Goal: Transaction & Acquisition: Complete application form

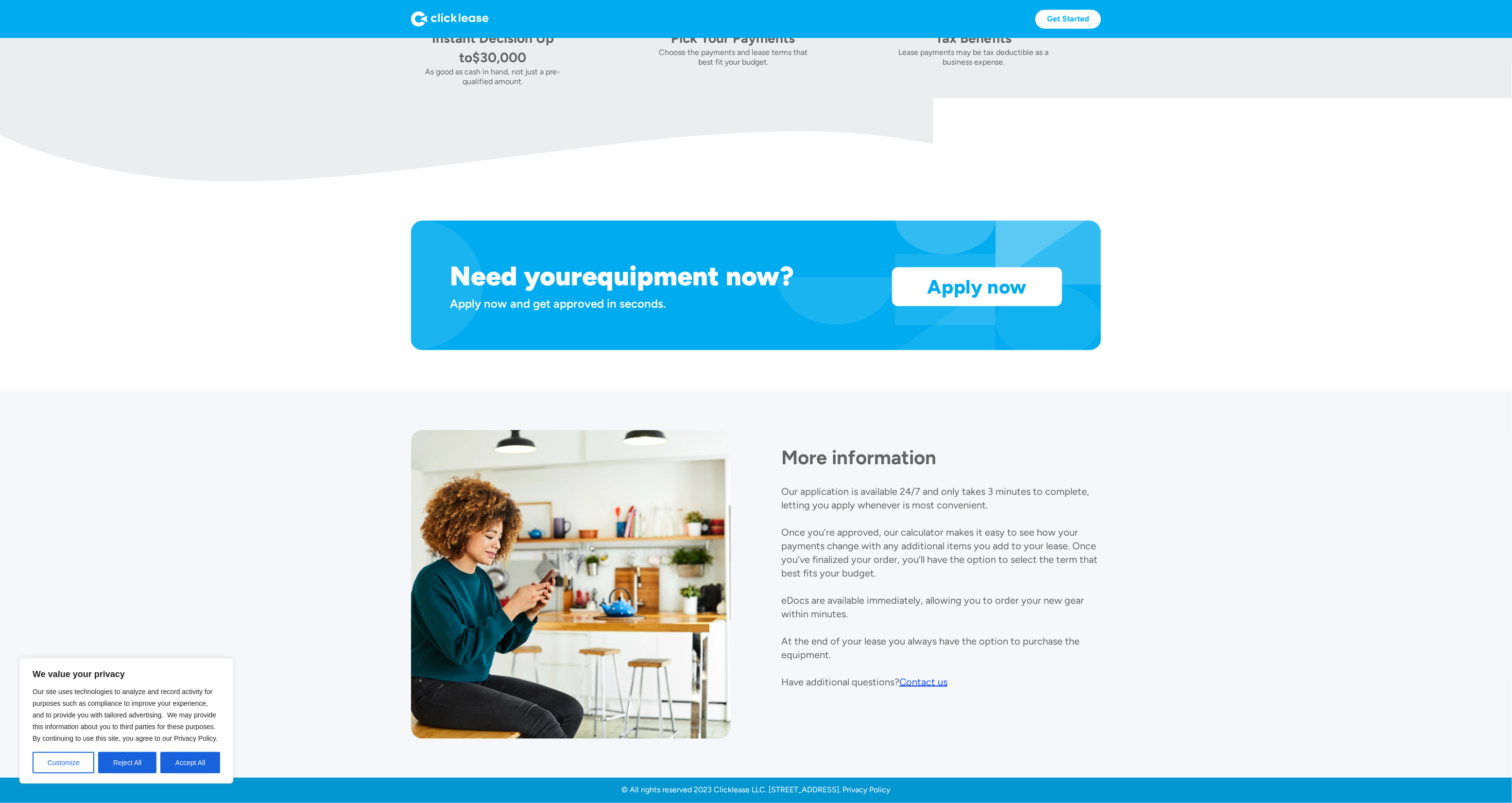
scroll to position [810, 0]
click at [970, 293] on link "Apply now" at bounding box center [977, 286] width 169 height 38
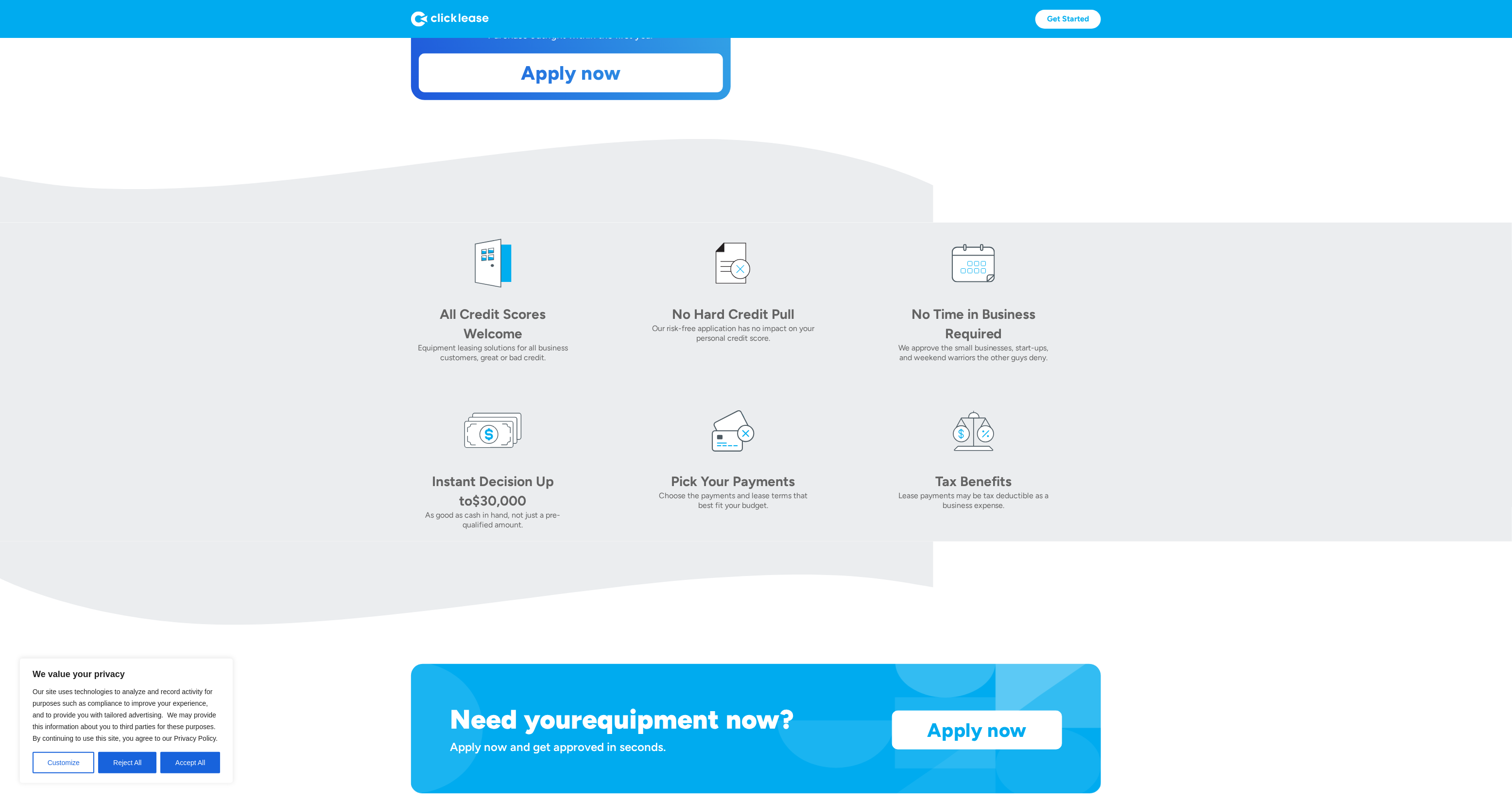
scroll to position [361, 0]
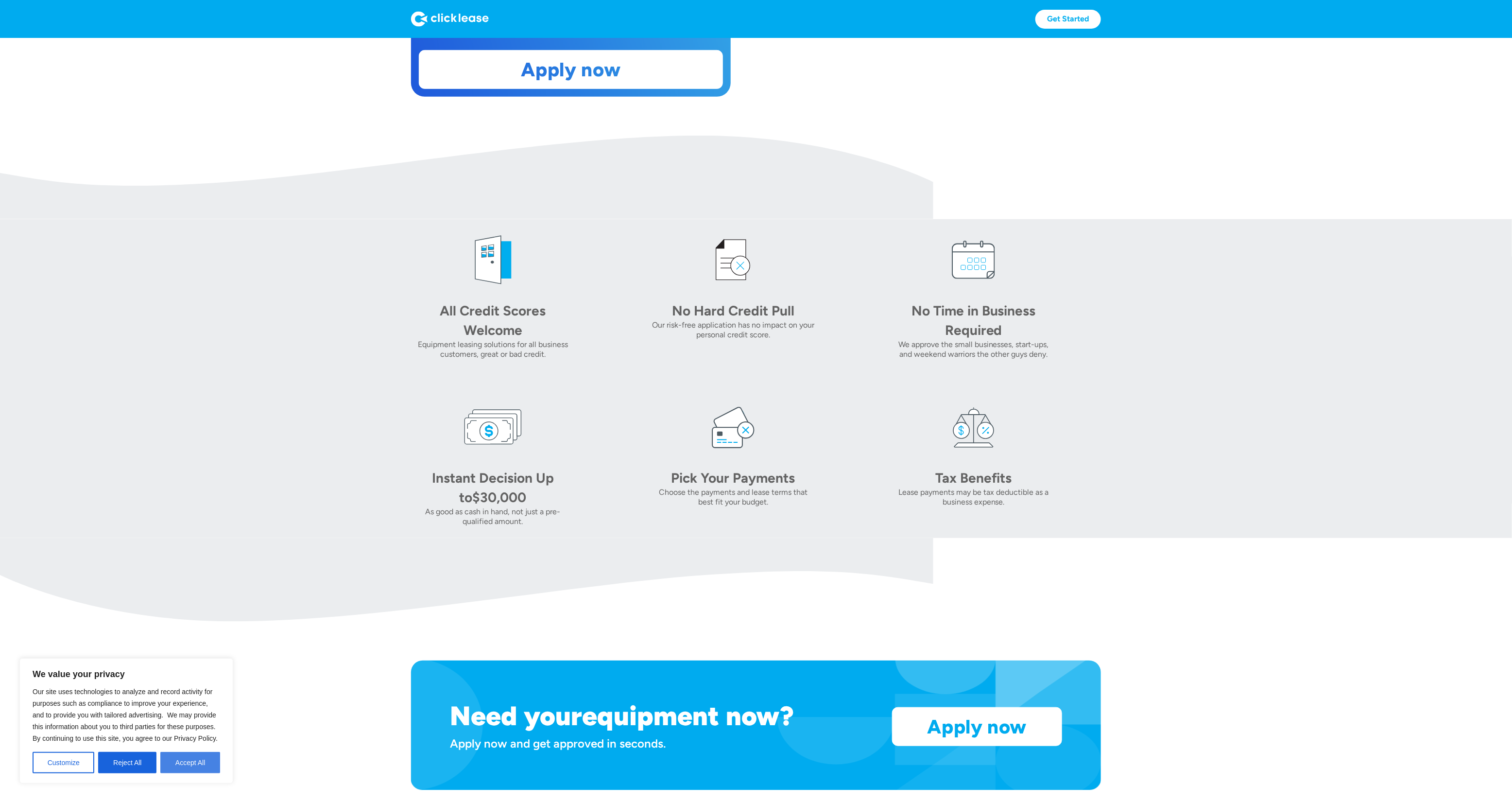
click at [199, 757] on button "Accept All" at bounding box center [190, 762] width 59 height 22
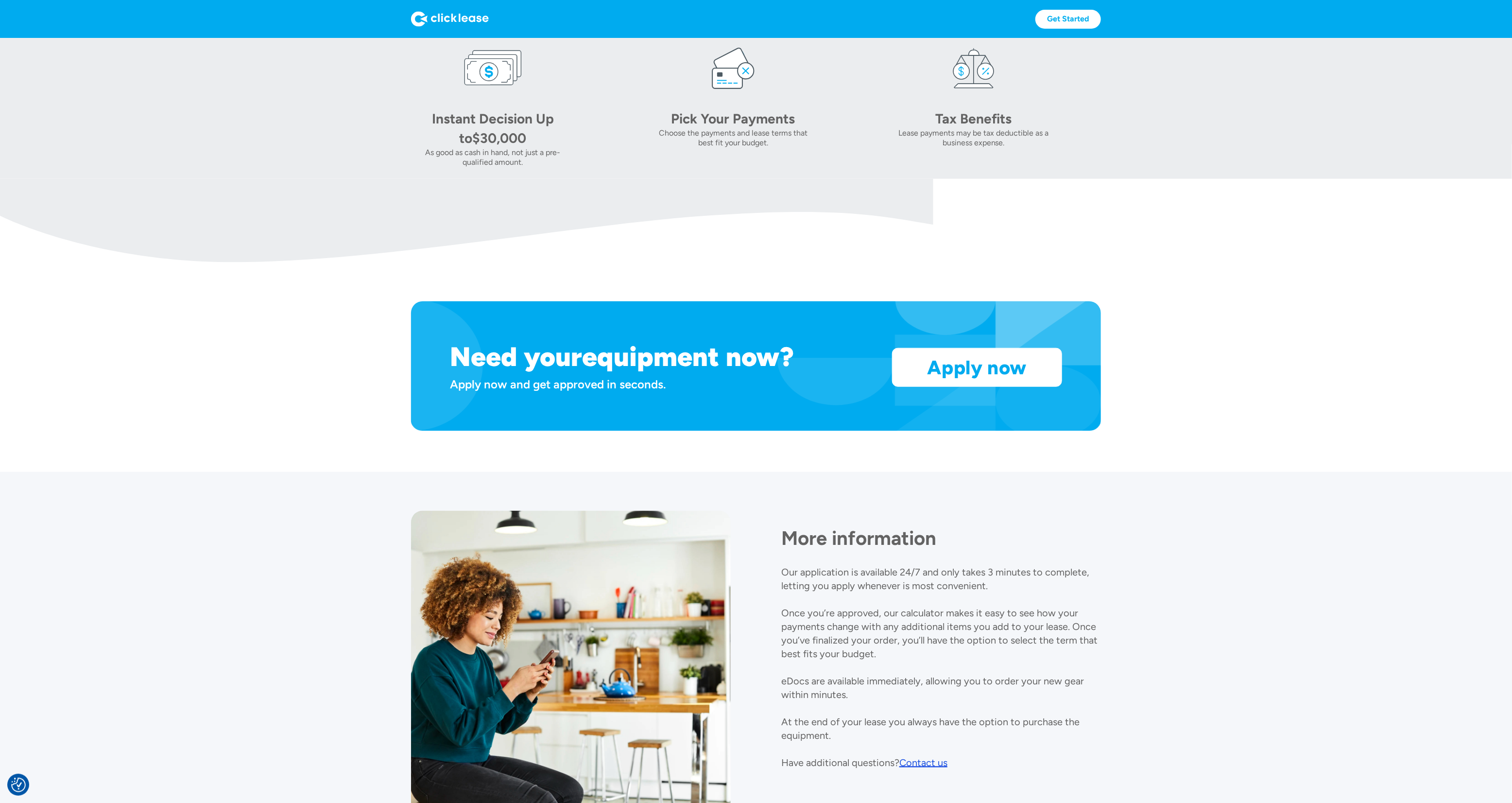
scroll to position [722, 0]
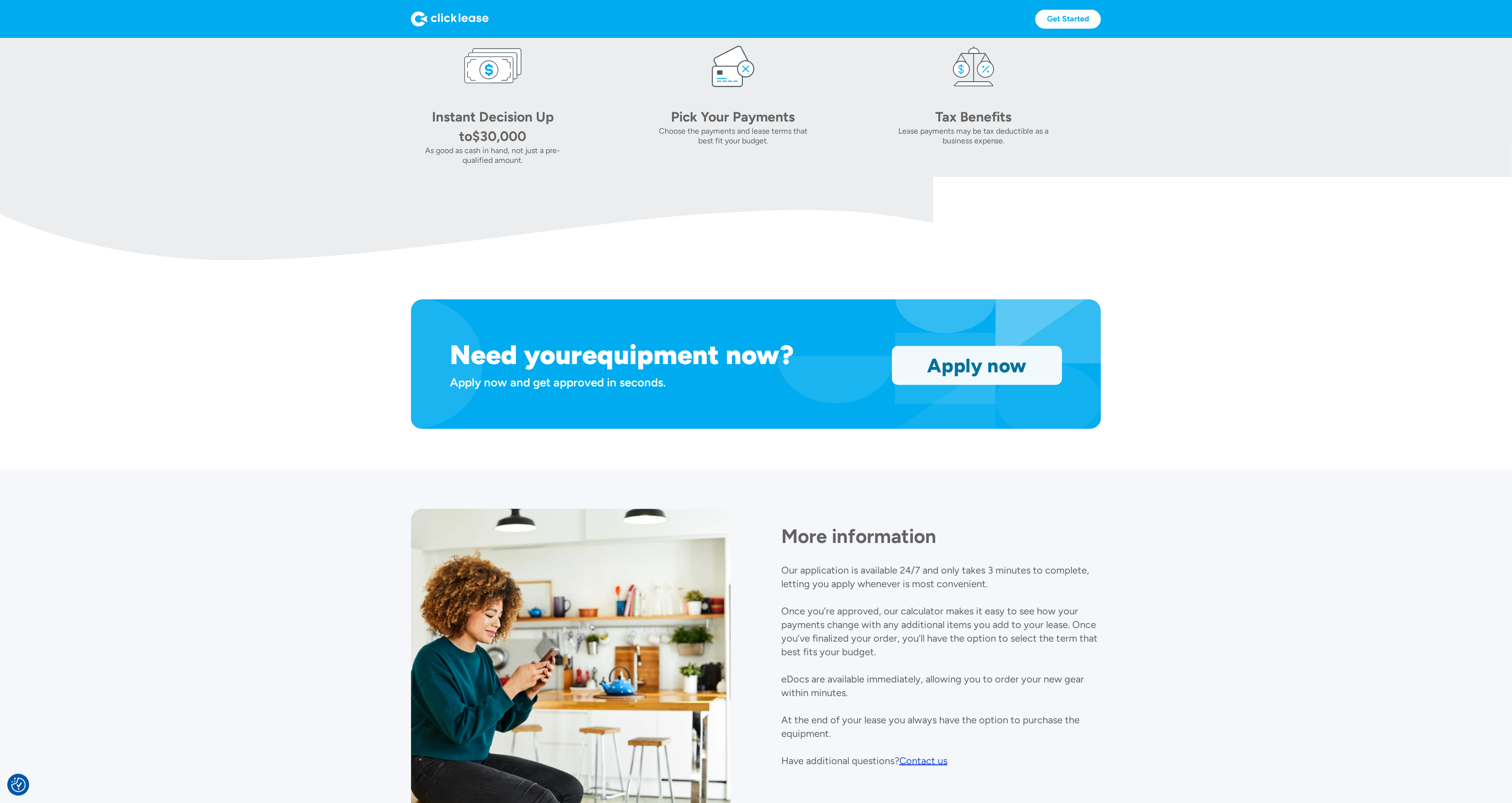
click at [940, 377] on link "Apply now" at bounding box center [977, 365] width 169 height 38
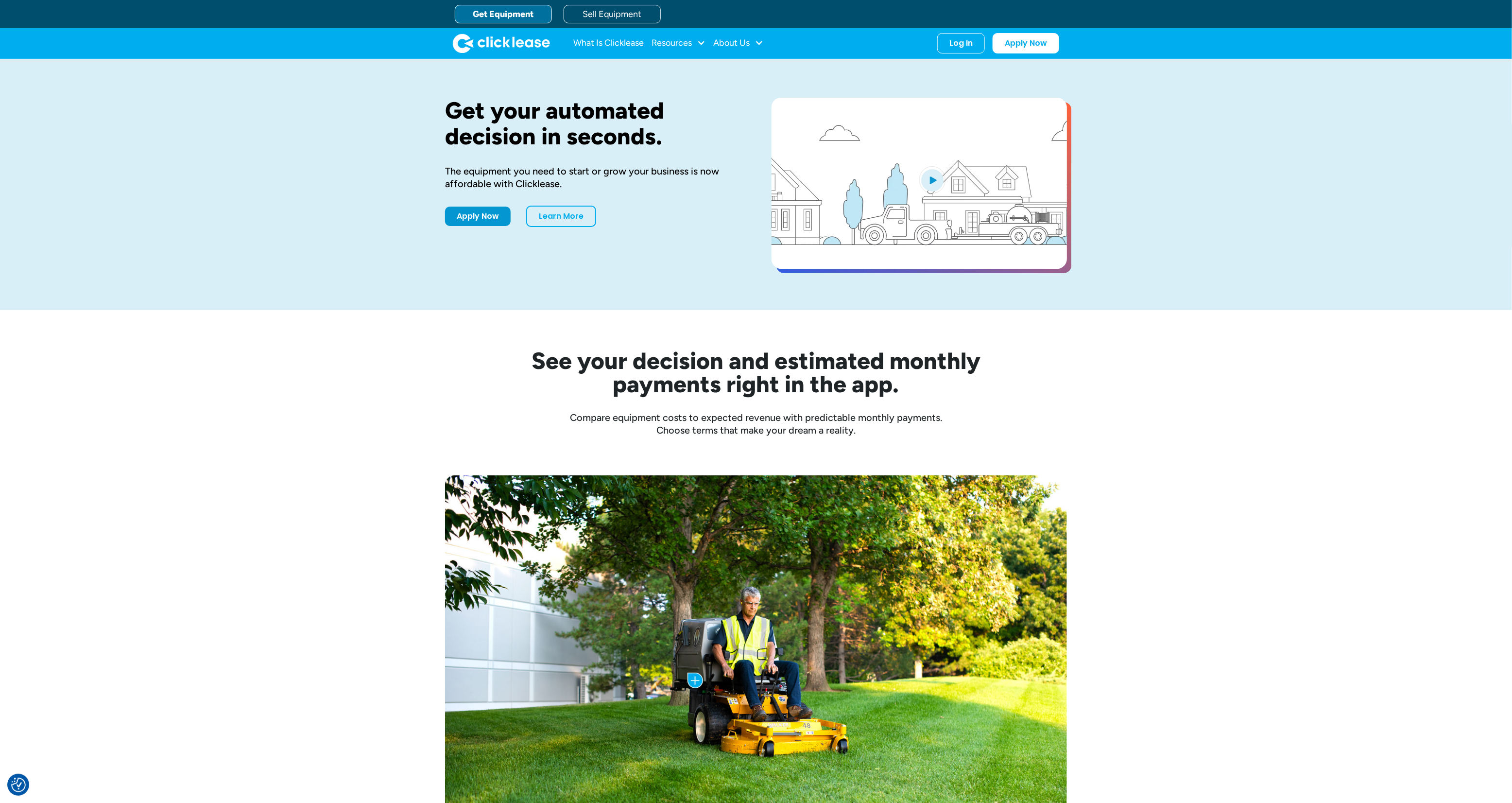
click at [455, 11] on link "Get Equipment" at bounding box center [504, 14] width 97 height 18
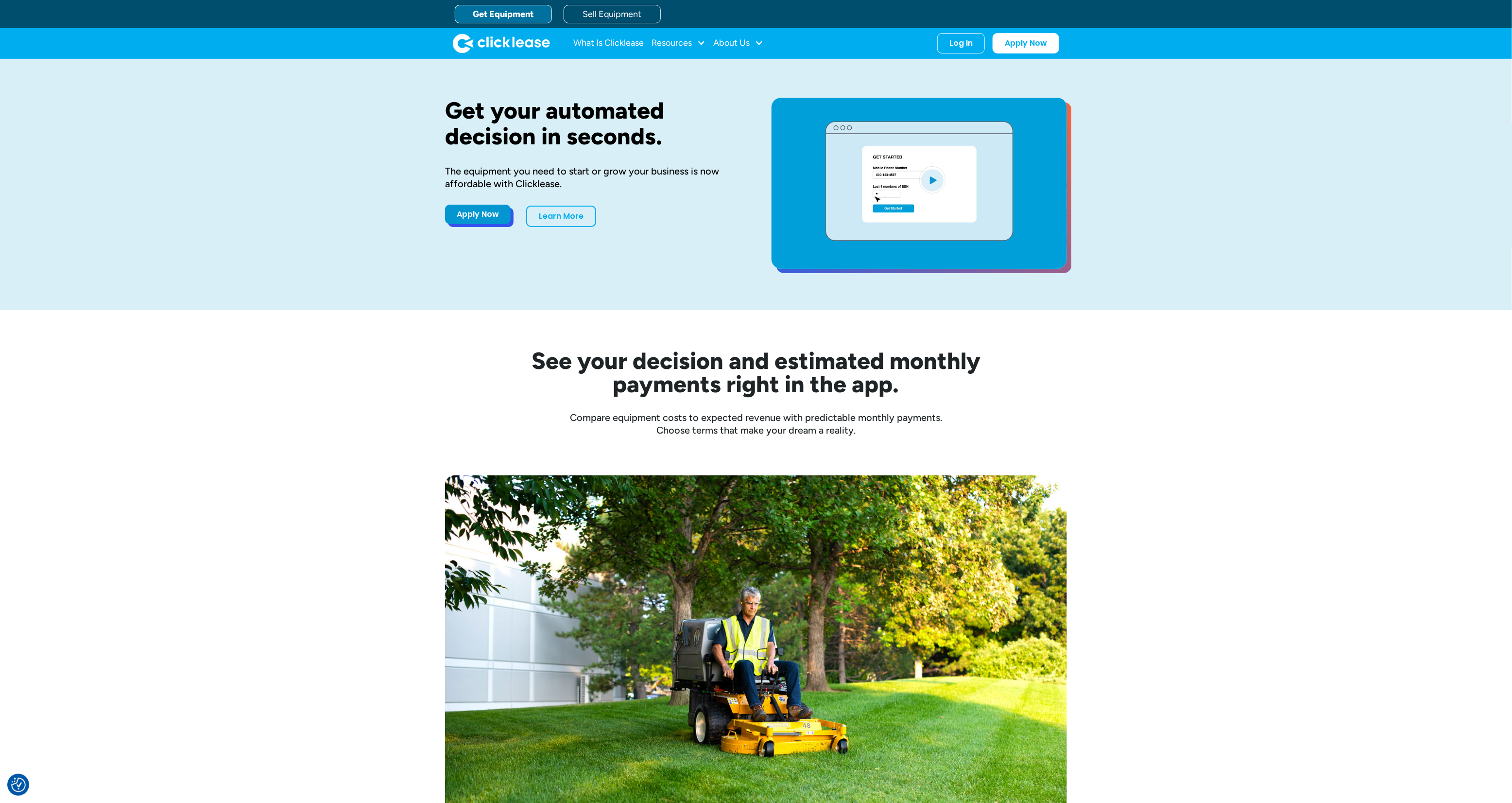
click at [445, 224] on link "Apply Now" at bounding box center [477, 214] width 66 height 20
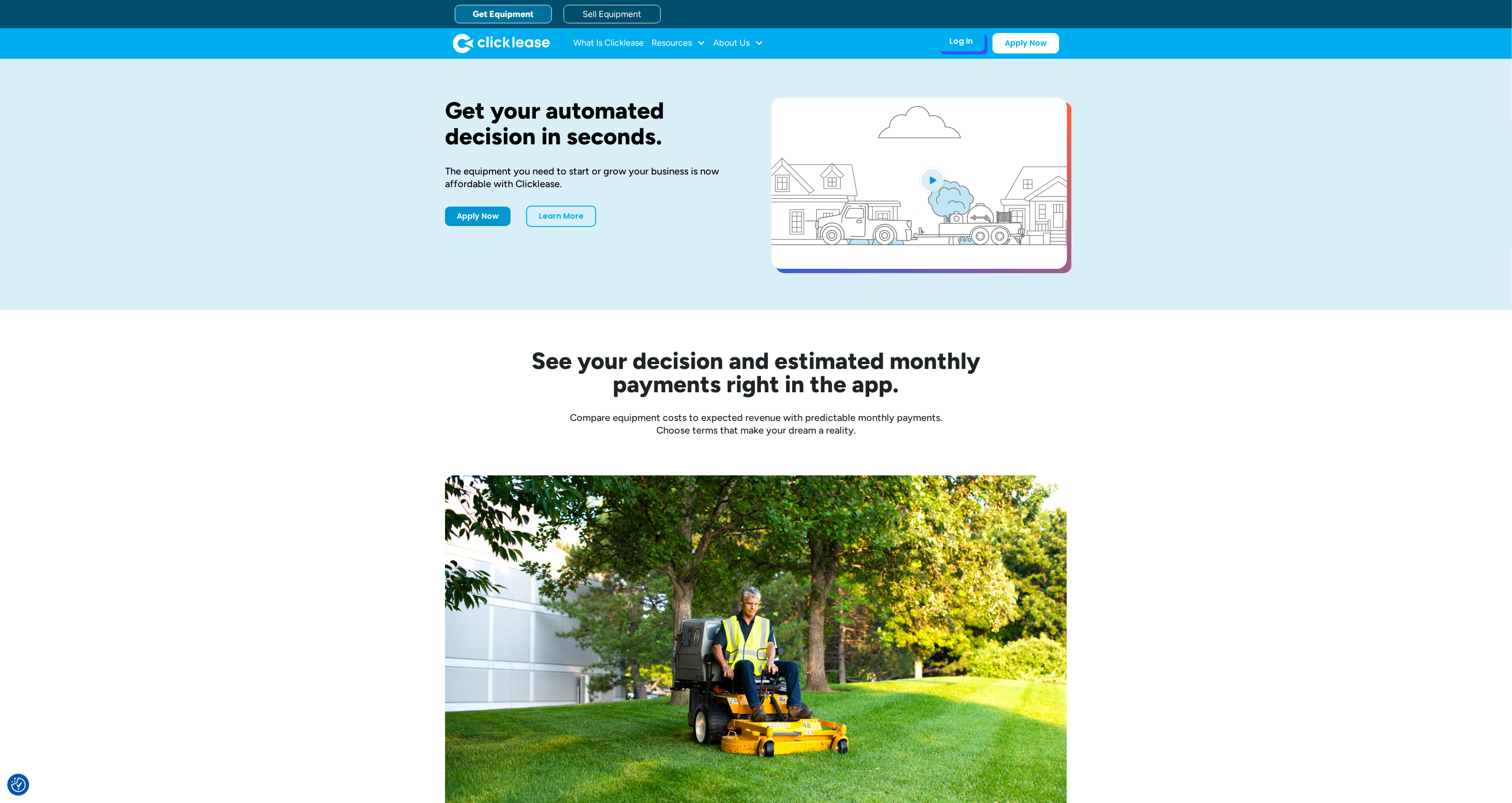
click at [972, 43] on div "Log In" at bounding box center [961, 41] width 23 height 9
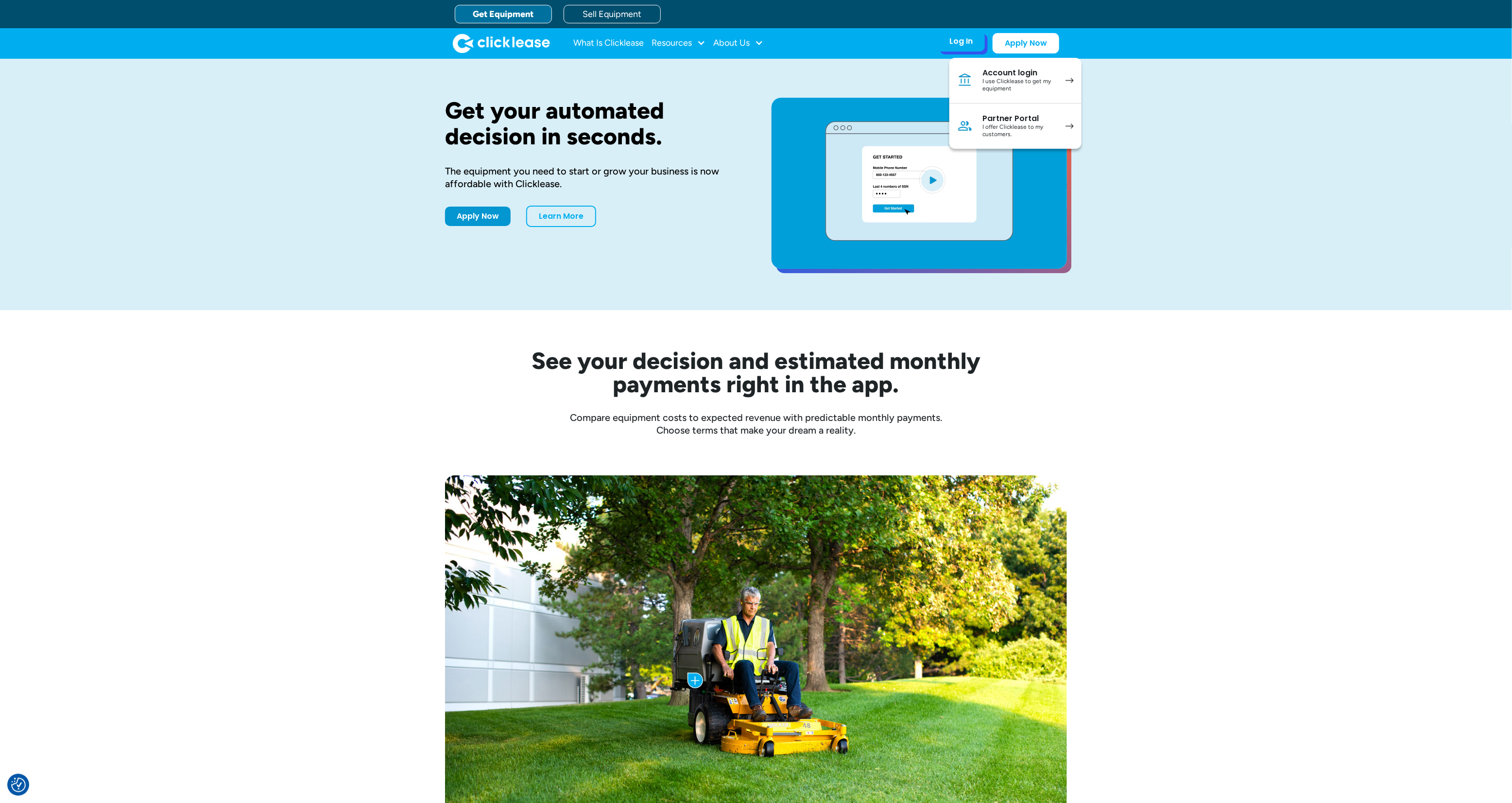
click at [972, 42] on div "Log In" at bounding box center [961, 41] width 23 height 9
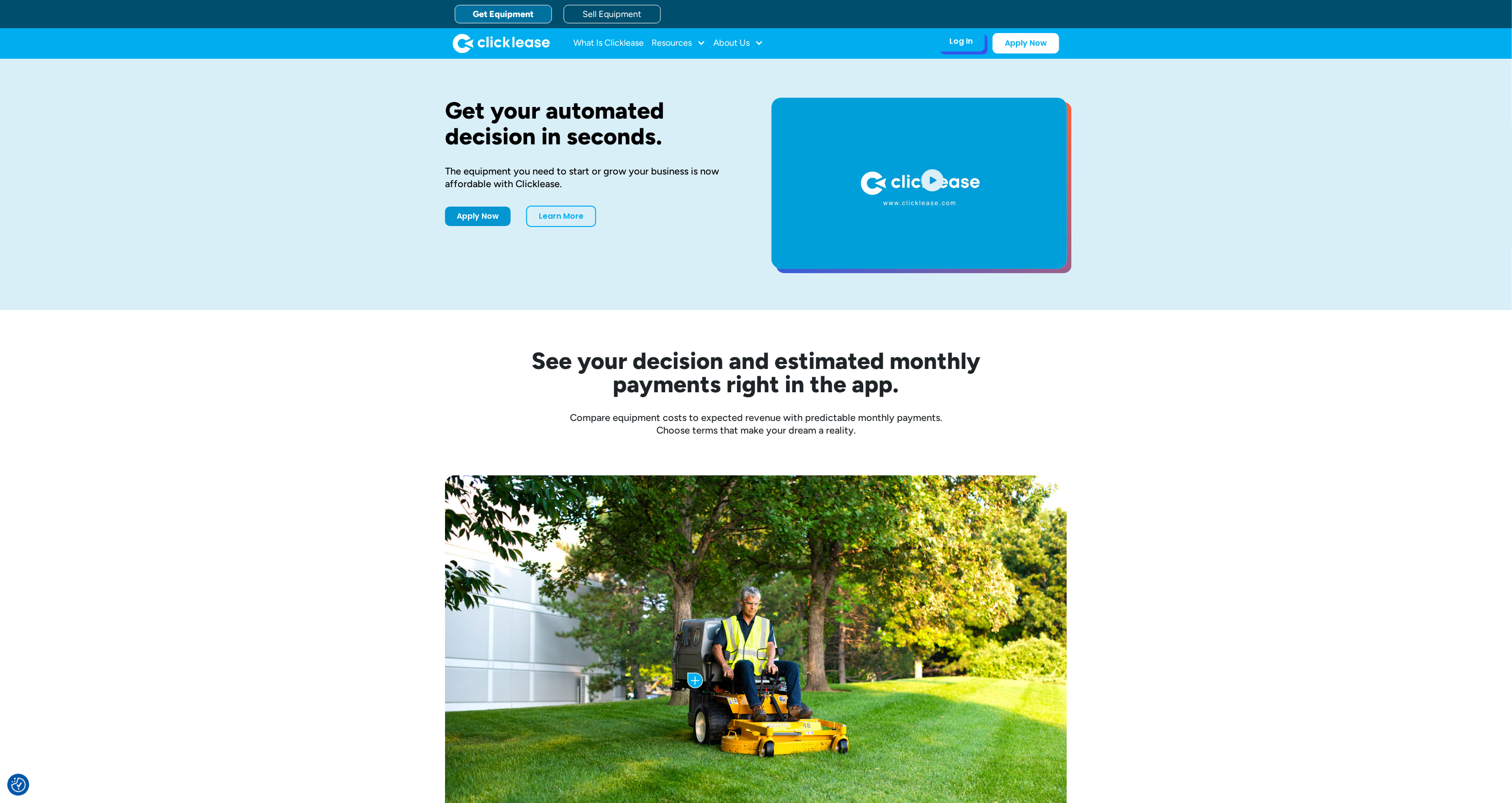
click at [972, 42] on div "Log In" at bounding box center [961, 41] width 23 height 9
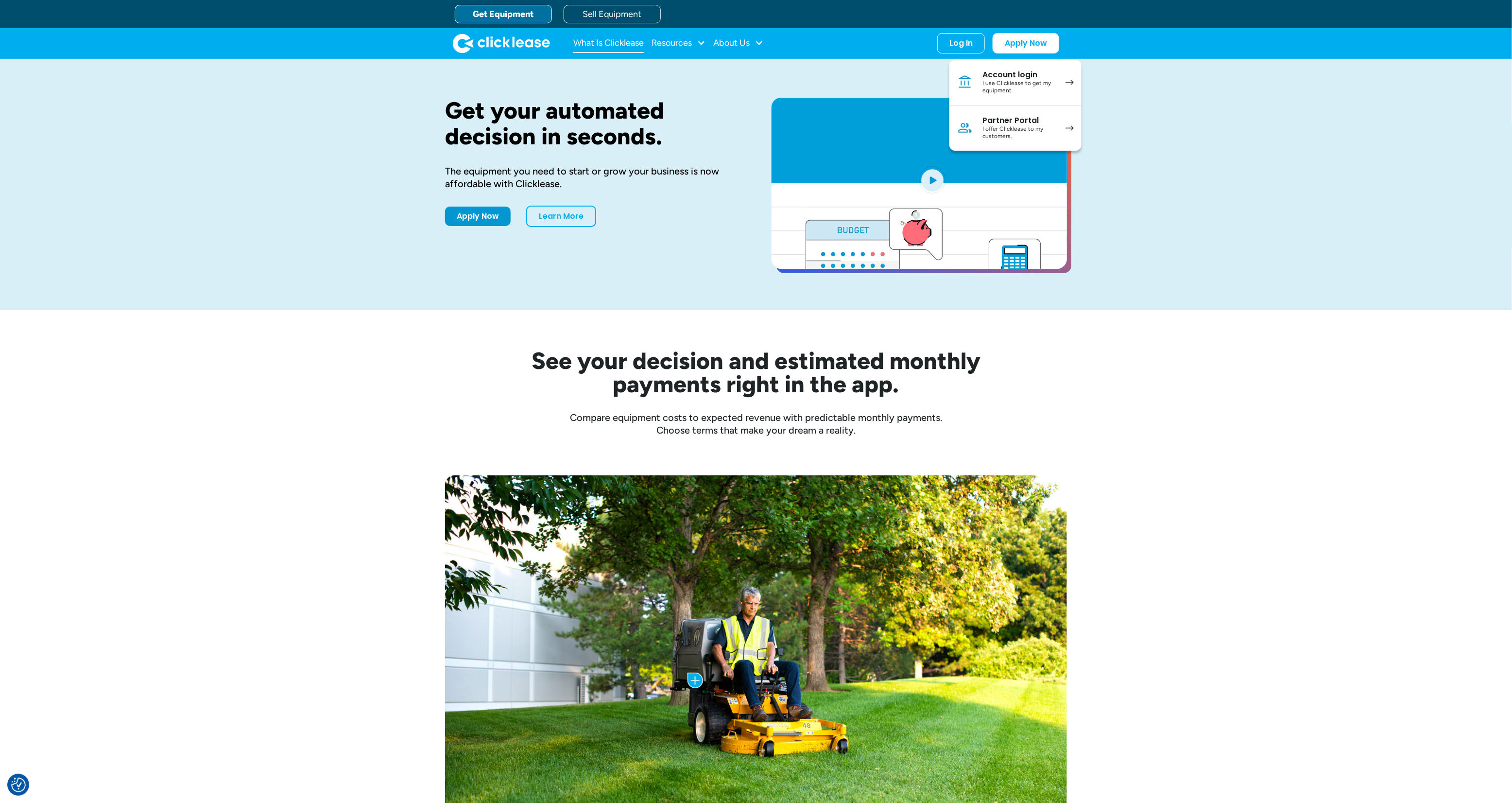
click at [573, 43] on link "What Is Clicklease" at bounding box center [608, 43] width 70 height 20
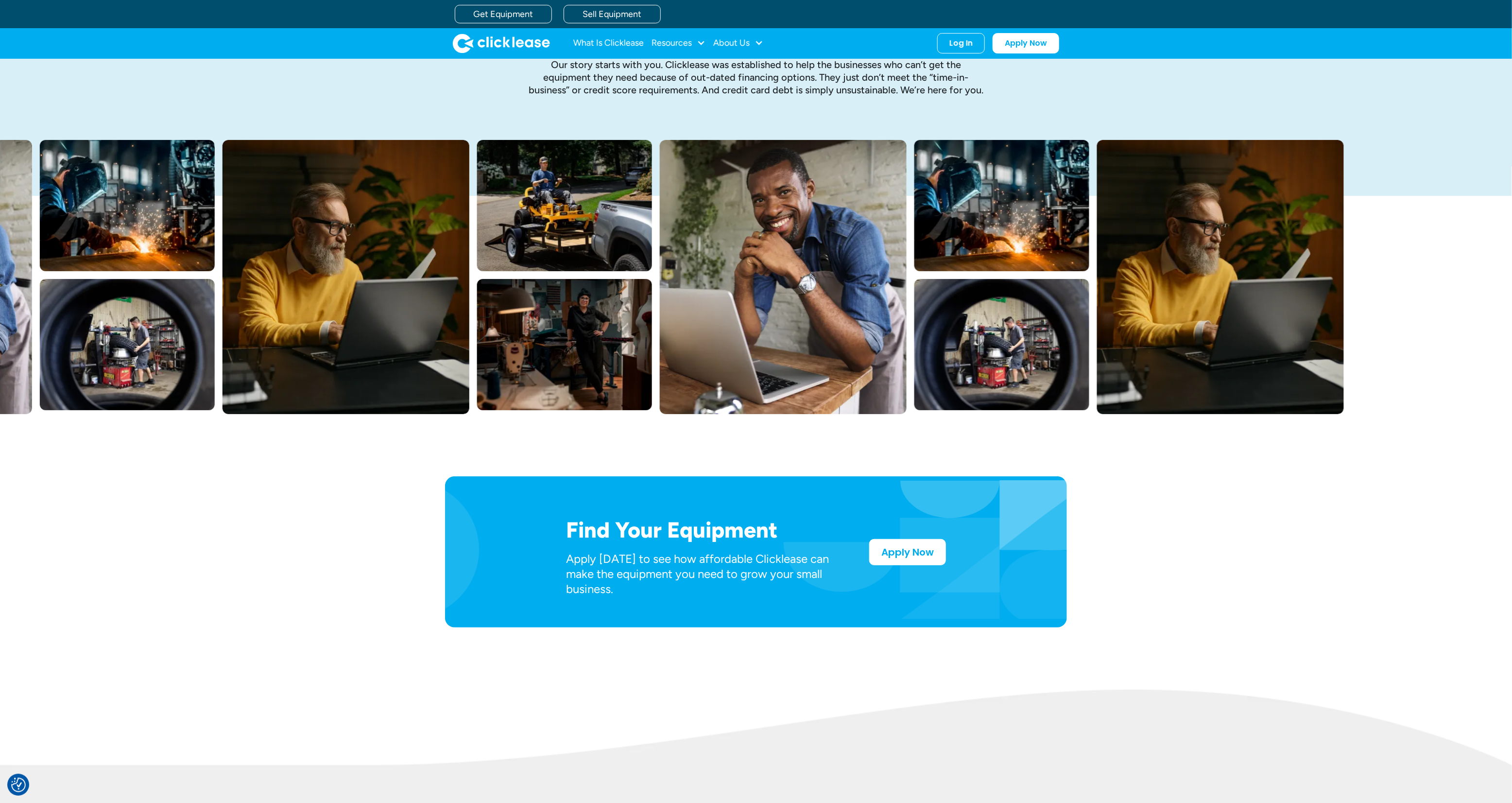
scroll to position [80, 0]
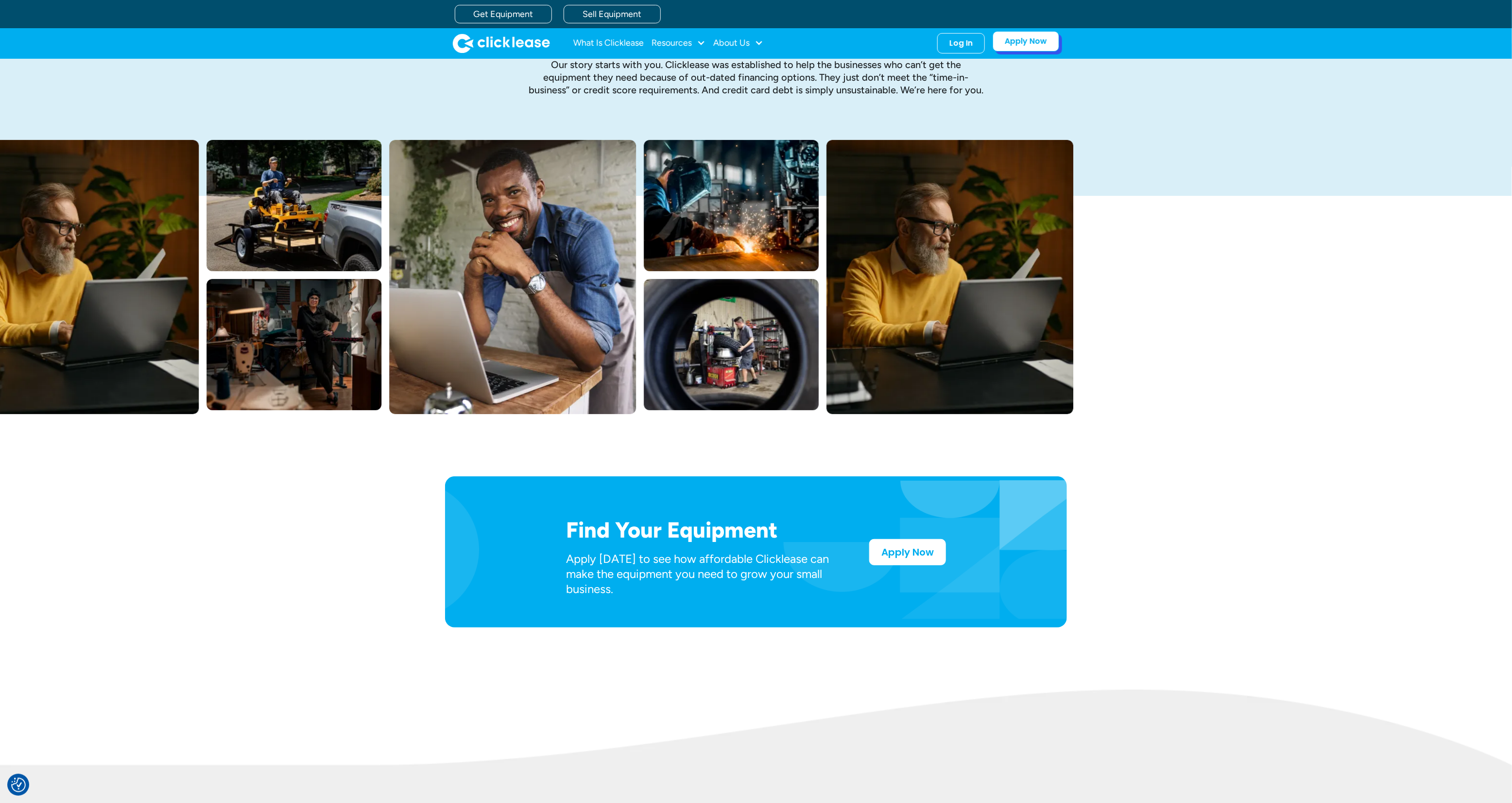
click at [1059, 42] on link "Apply Now" at bounding box center [1026, 41] width 67 height 20
